Goal: Complete application form

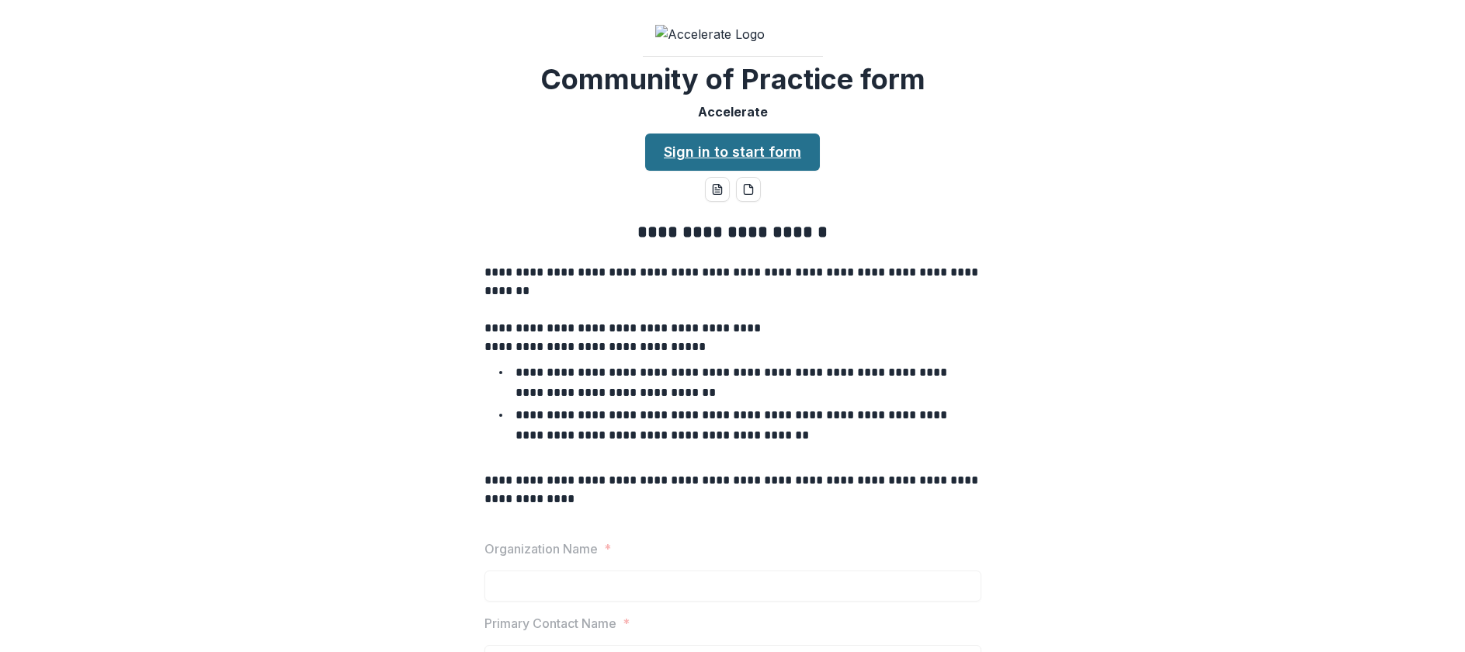
click at [769, 171] on link "Sign in to start form" at bounding box center [732, 152] width 175 height 37
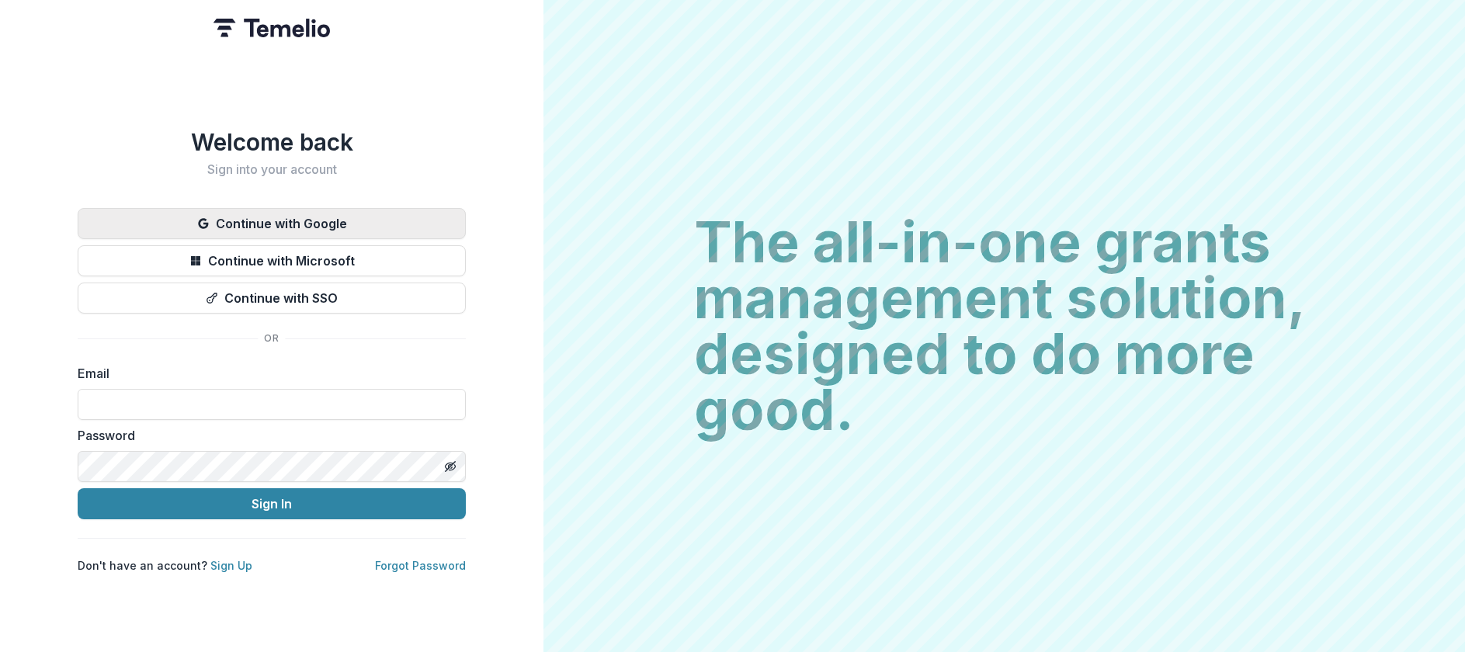
click at [330, 224] on button "Continue with Google" at bounding box center [272, 223] width 388 height 31
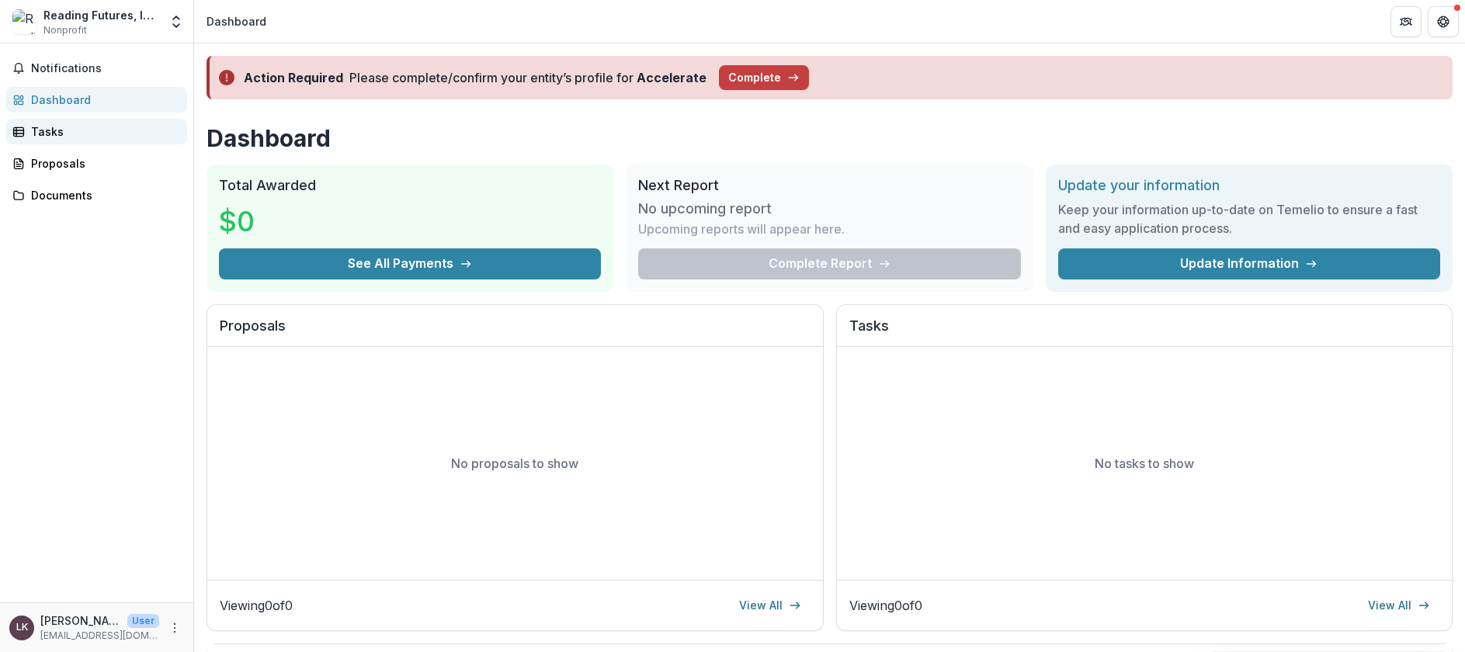
click at [92, 123] on div "Tasks" at bounding box center [103, 131] width 144 height 16
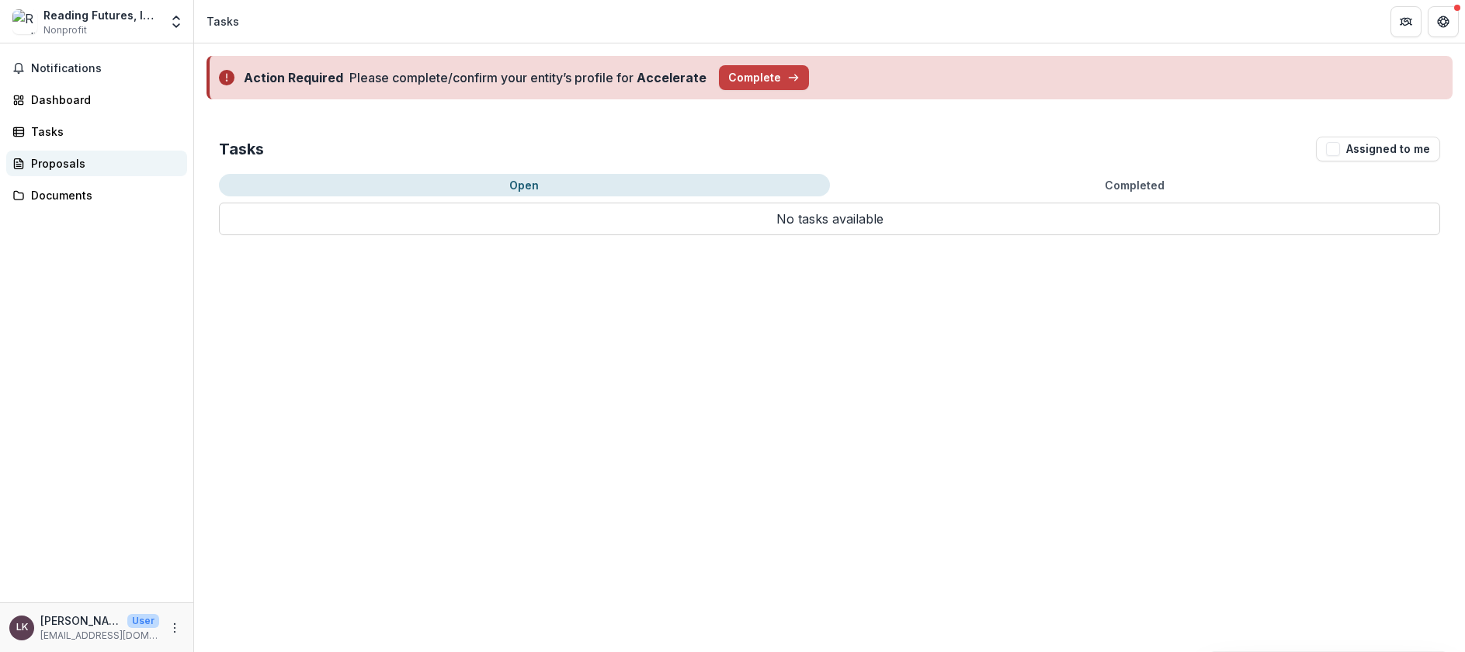
click at [95, 164] on div "Proposals" at bounding box center [103, 163] width 144 height 16
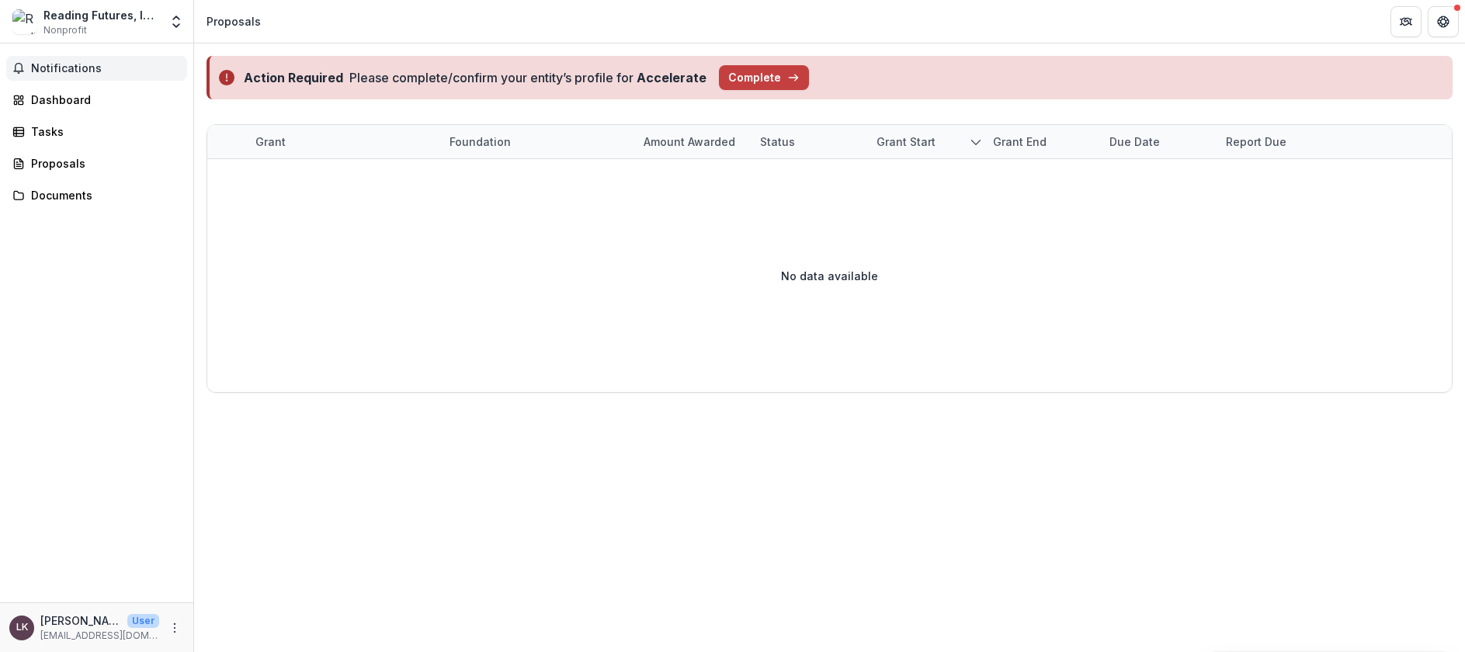
click at [92, 68] on span "Notifications" at bounding box center [106, 68] width 150 height 13
click at [71, 105] on div "Dashboard" at bounding box center [103, 100] width 144 height 16
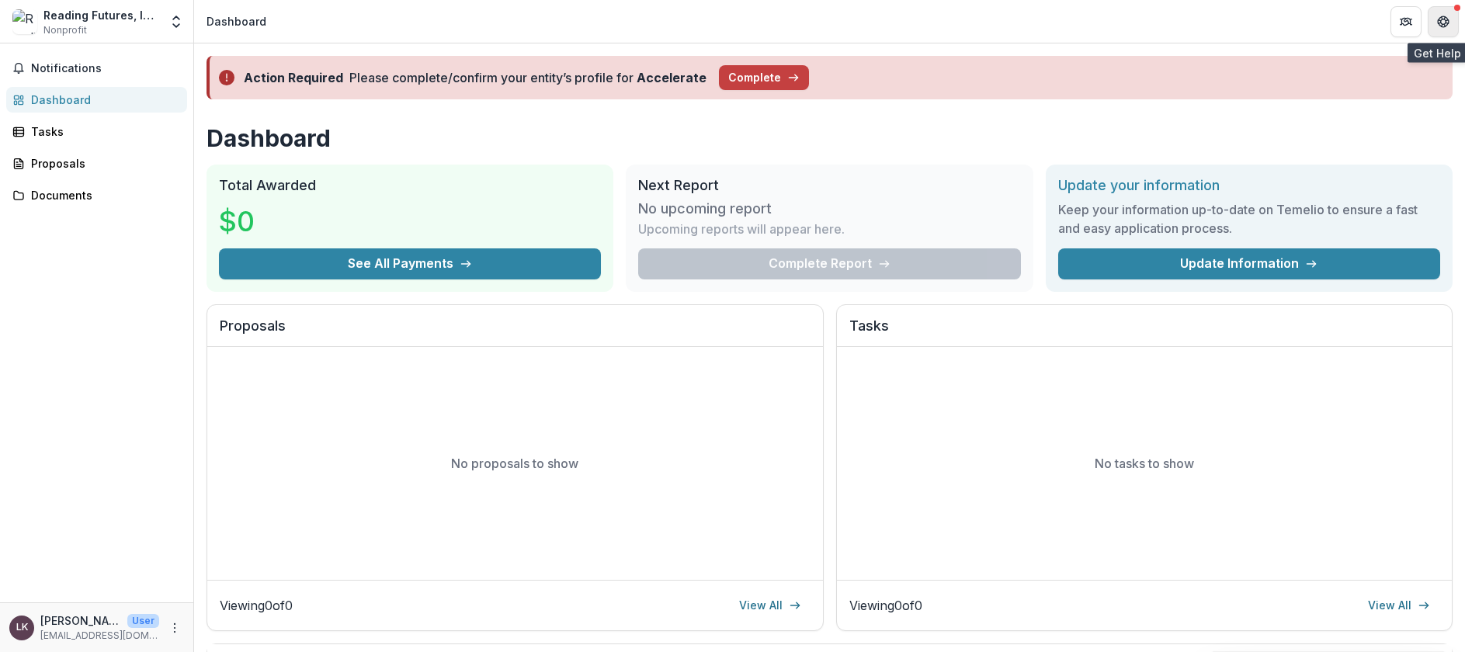
click at [1434, 21] on button "Get Help" at bounding box center [1443, 21] width 31 height 31
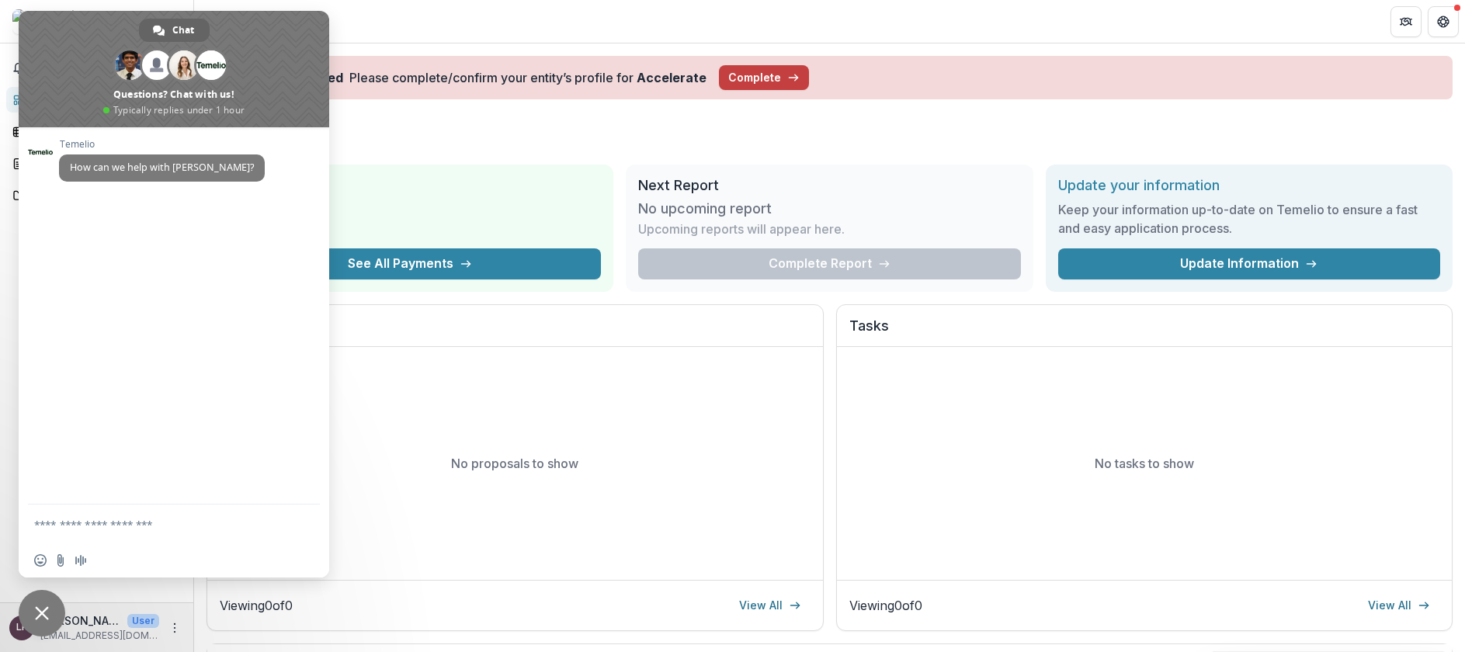
click at [450, 26] on header "Dashboard" at bounding box center [829, 21] width 1271 height 43
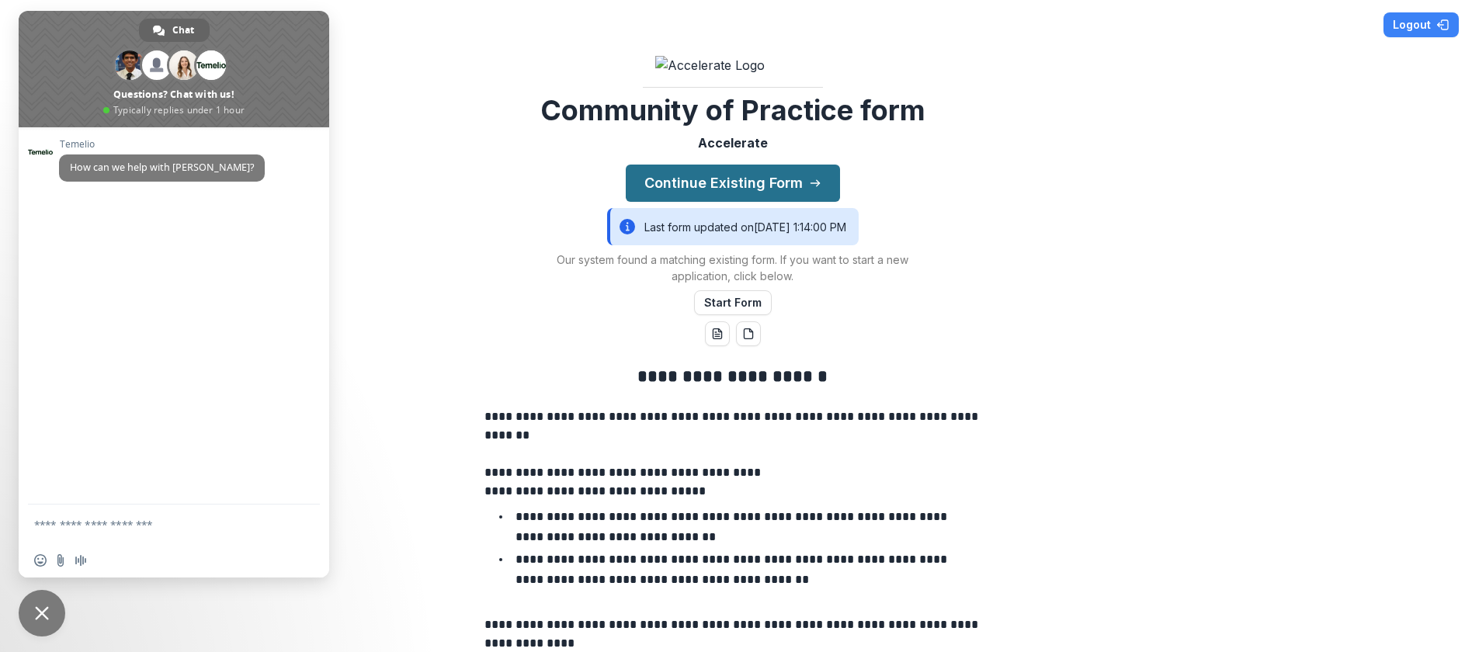
click at [786, 202] on button "Continue Existing Form" at bounding box center [733, 183] width 214 height 37
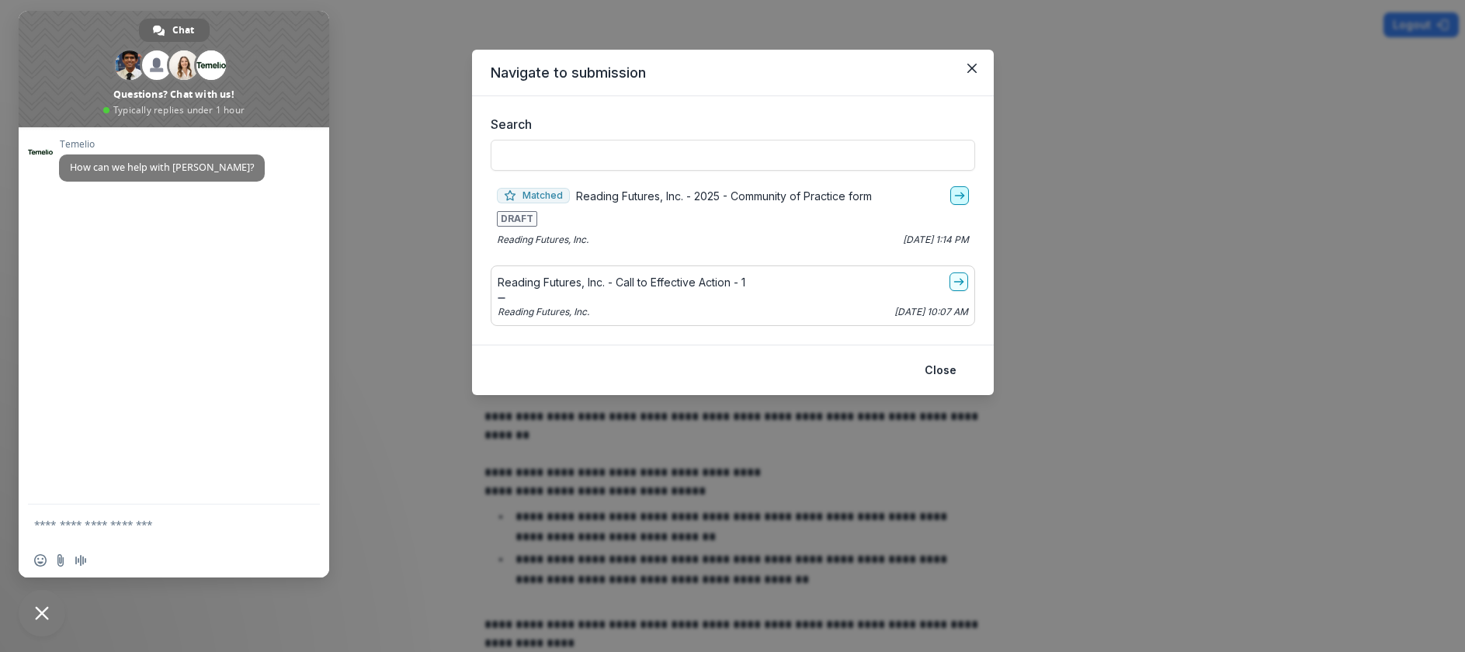
click at [962, 193] on icon "go-to" at bounding box center [959, 195] width 12 height 12
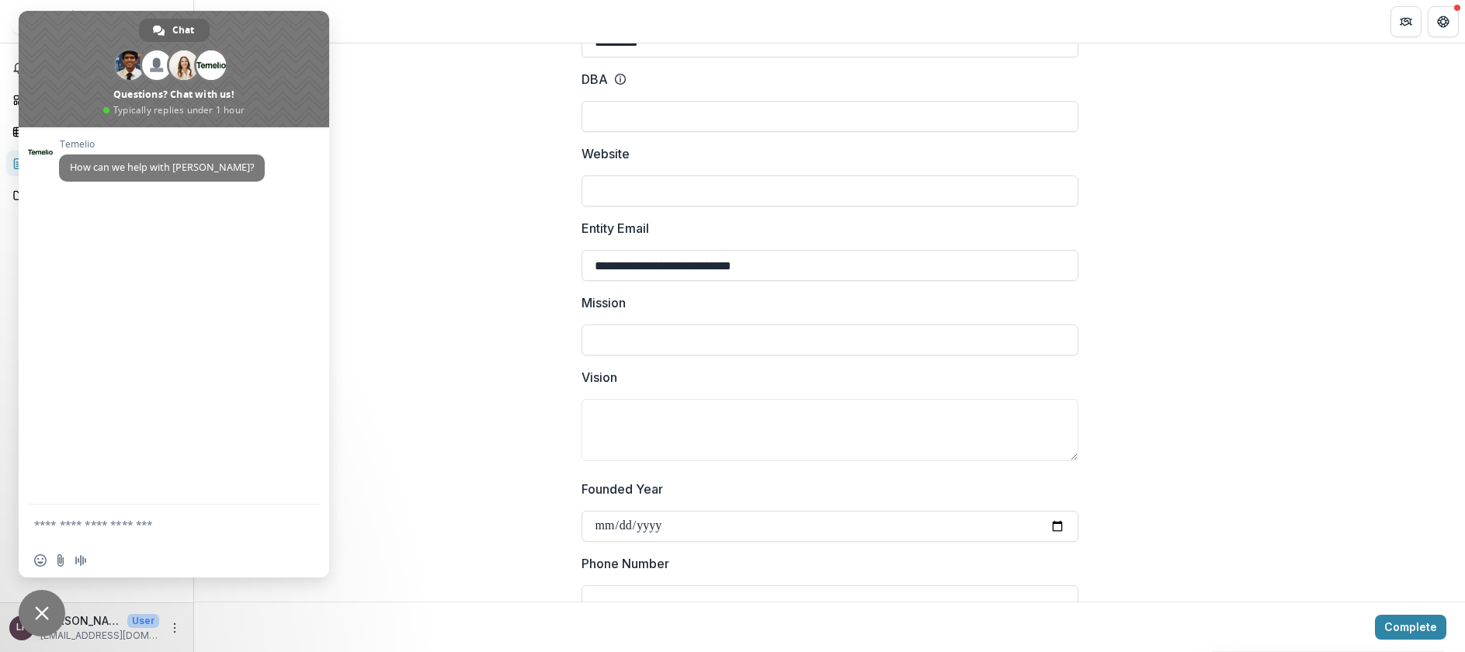
scroll to position [244, 0]
